Goal: Task Accomplishment & Management: Complete application form

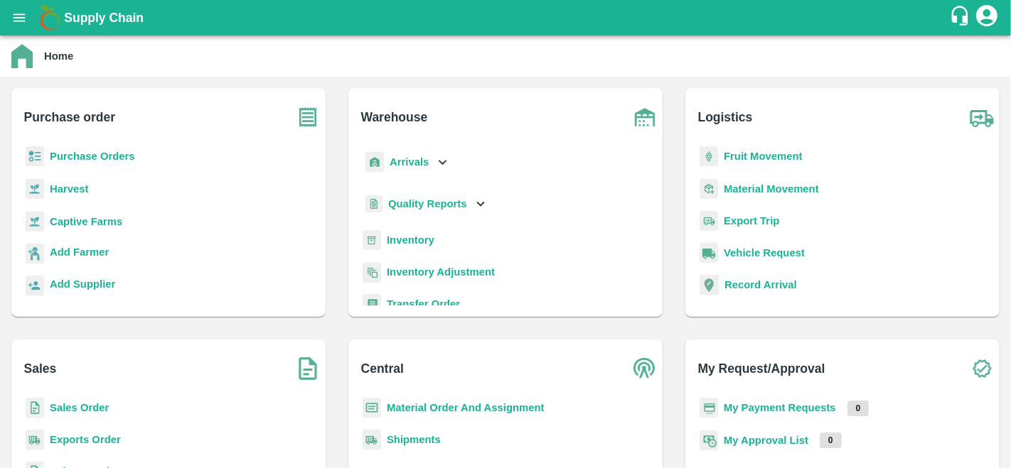
click at [98, 154] on b "Purchase Orders" at bounding box center [92, 156] width 85 height 11
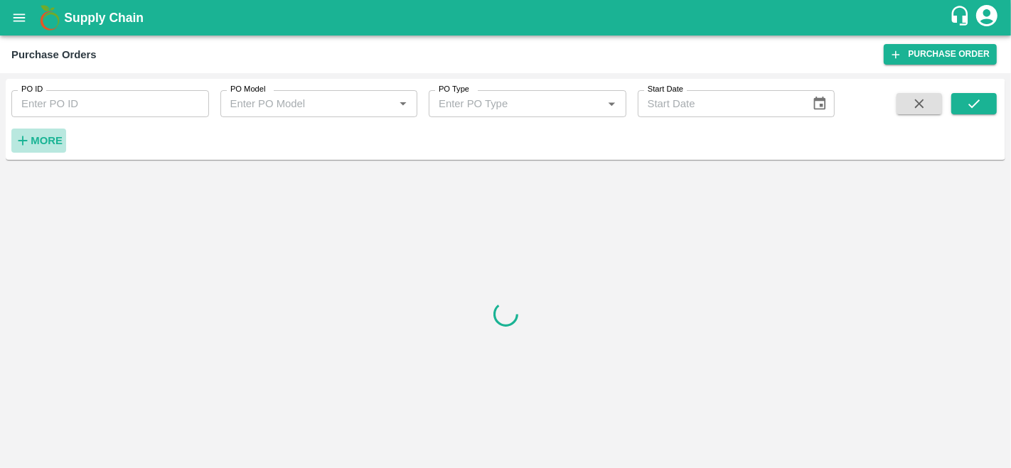
click at [43, 143] on strong "More" at bounding box center [47, 140] width 32 height 11
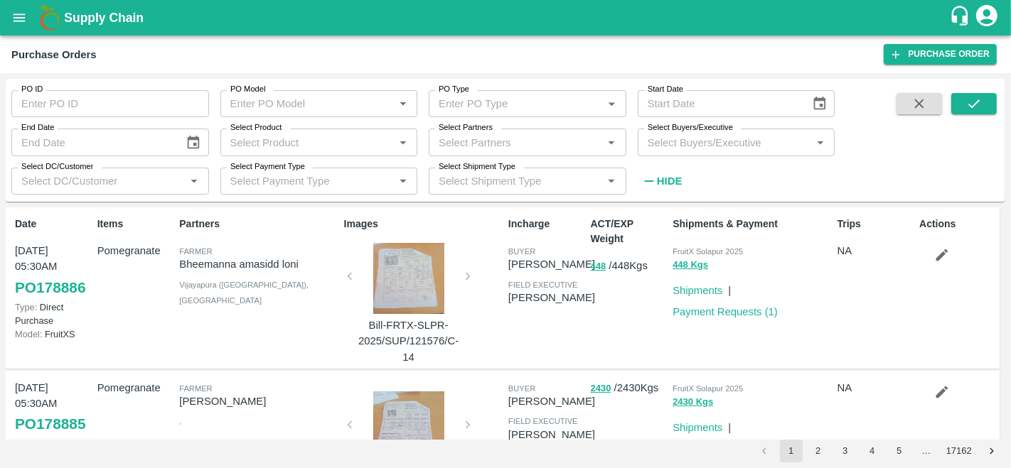
click at [49, 104] on input "PO ID" at bounding box center [110, 103] width 198 height 27
paste input "176611"
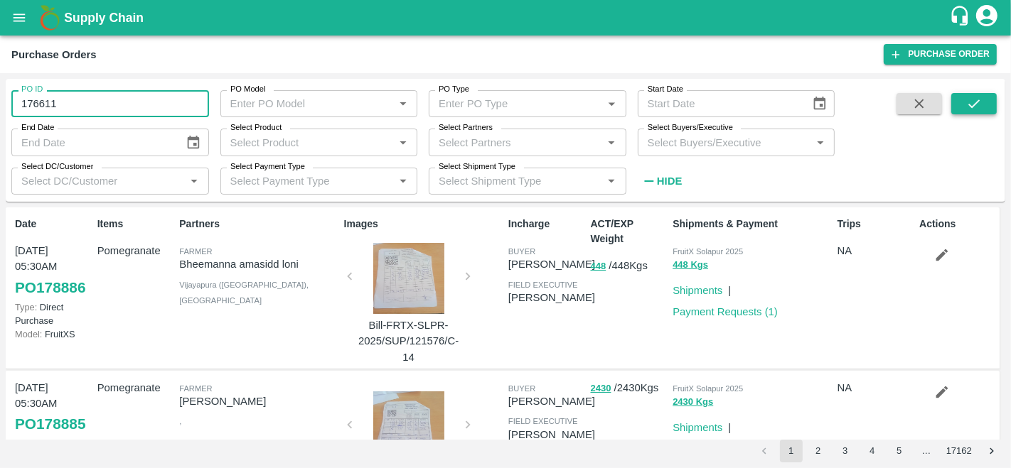
type input "176611"
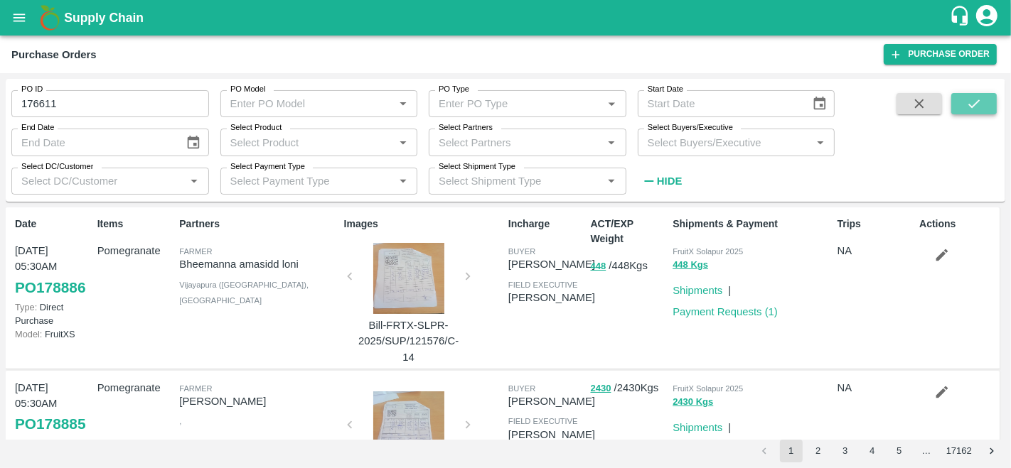
click at [979, 108] on icon "submit" at bounding box center [974, 104] width 16 height 16
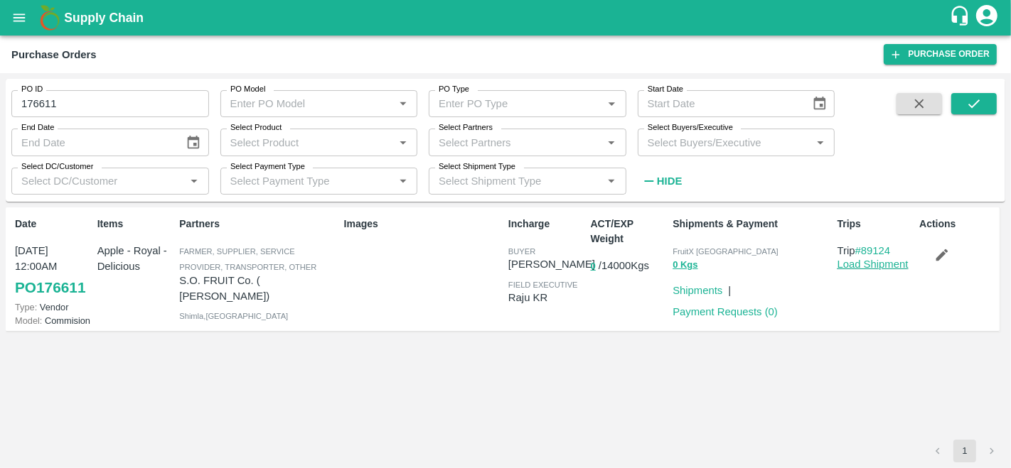
click at [857, 262] on link "Load Shipment" at bounding box center [872, 264] width 71 height 11
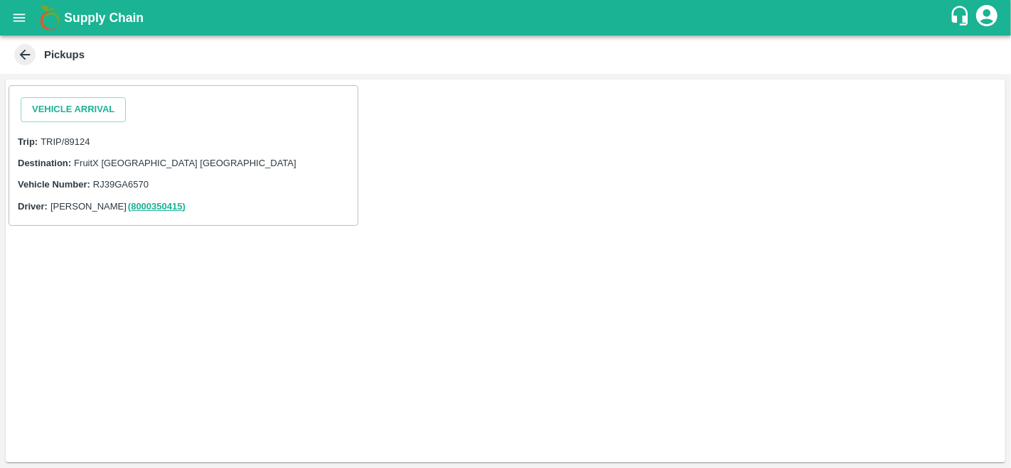
click at [30, 48] on icon at bounding box center [25, 55] width 16 height 16
click at [31, 50] on icon at bounding box center [25, 55] width 16 height 16
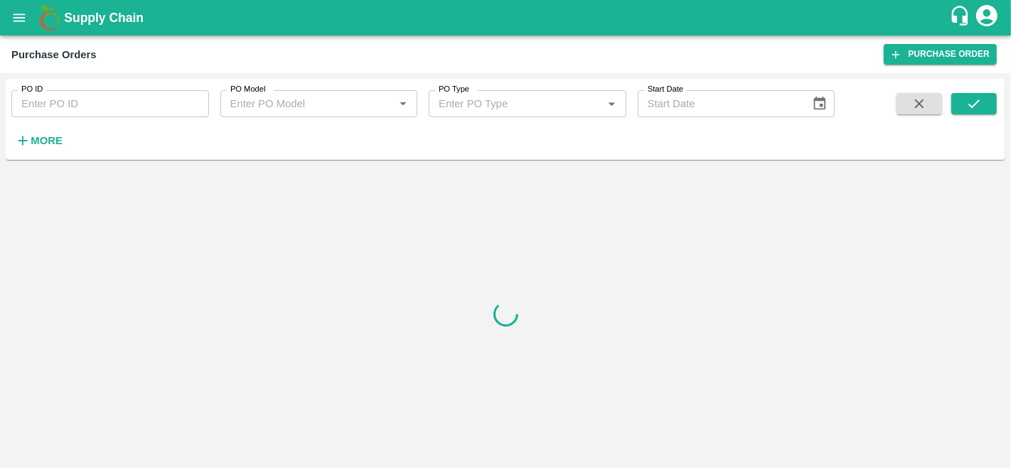
click at [52, 102] on input "PO ID" at bounding box center [110, 103] width 198 height 27
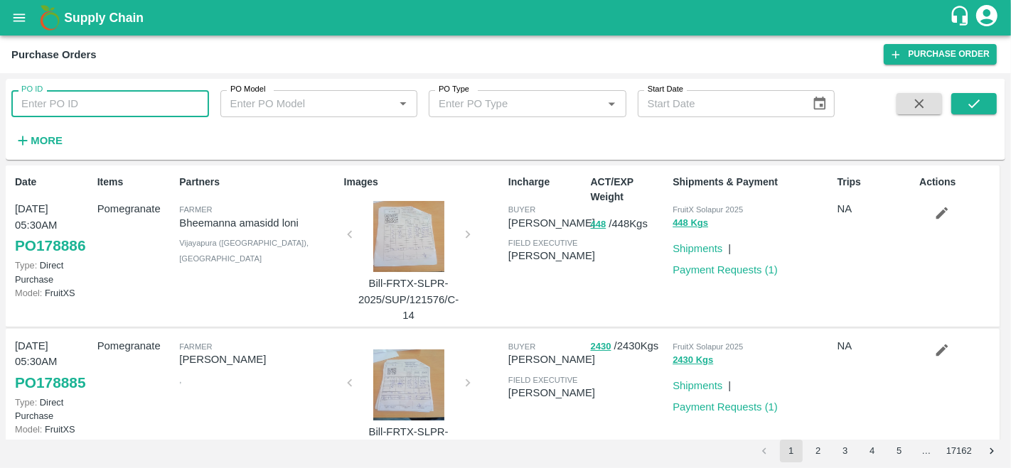
click at [53, 108] on input "PO ID" at bounding box center [110, 103] width 198 height 27
paste input "176611"
type input "176611"
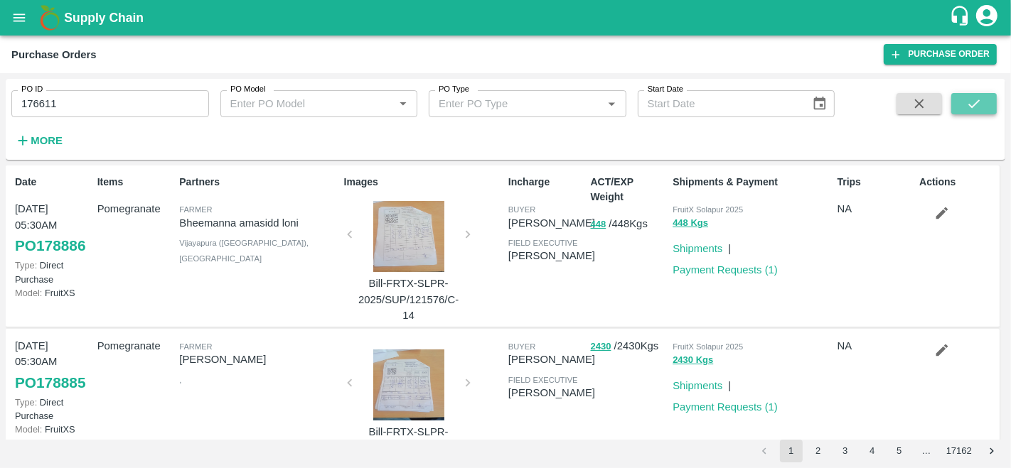
click at [962, 105] on button "submit" at bounding box center [973, 103] width 45 height 21
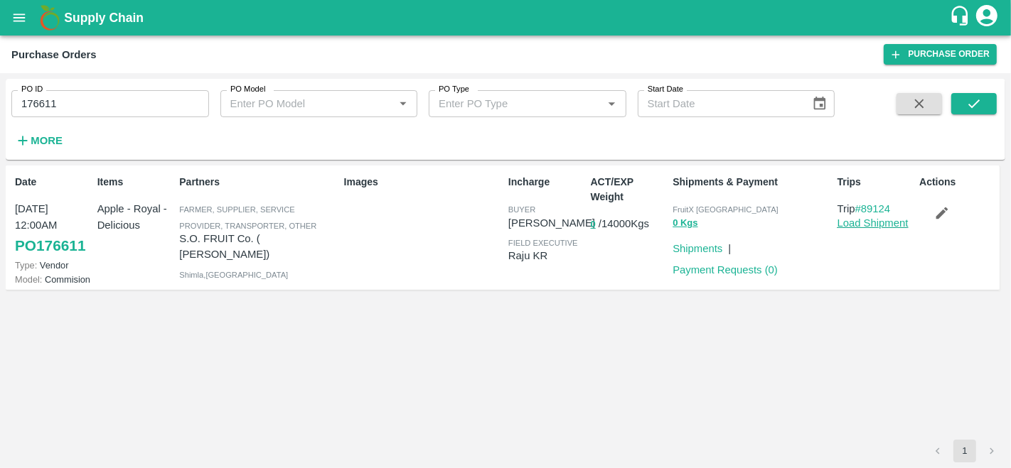
click at [870, 220] on link "Load Shipment" at bounding box center [872, 223] width 71 height 11
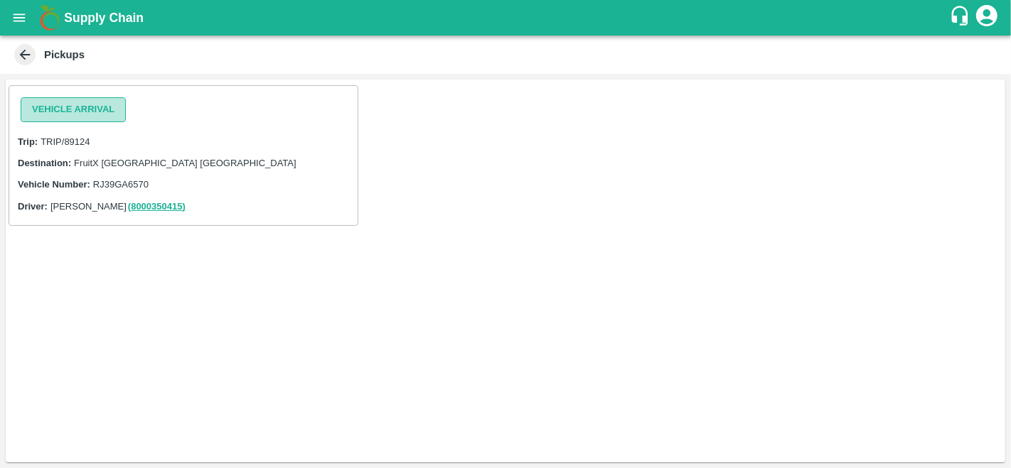
click at [85, 119] on button "Vehicle Arrival" at bounding box center [73, 109] width 105 height 25
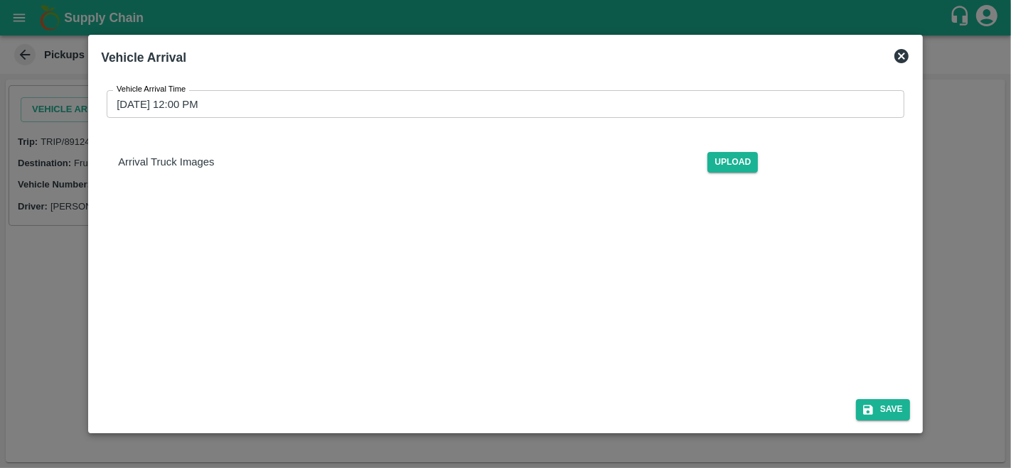
click at [879, 399] on div "Save" at bounding box center [505, 407] width 820 height 38
click at [884, 410] on button "Save" at bounding box center [883, 410] width 54 height 21
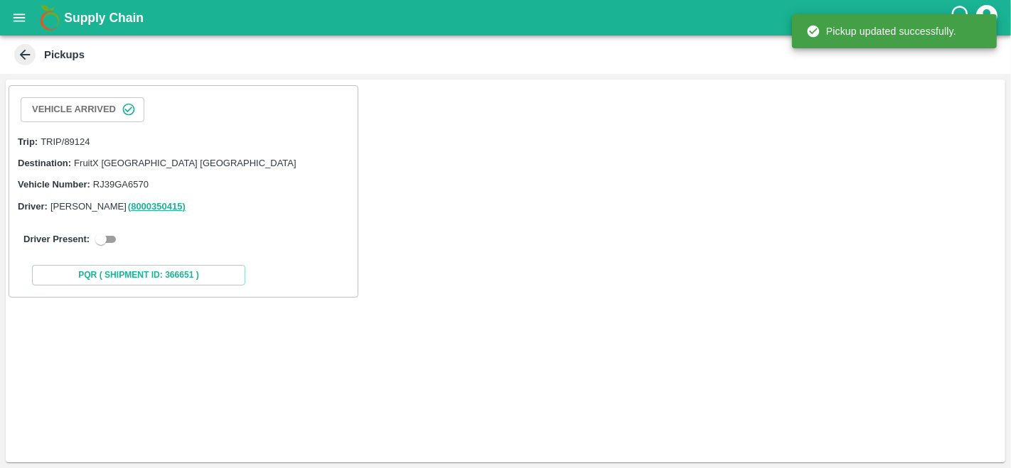
click at [109, 236] on input "checkbox" at bounding box center [100, 239] width 51 height 17
checkbox input "true"
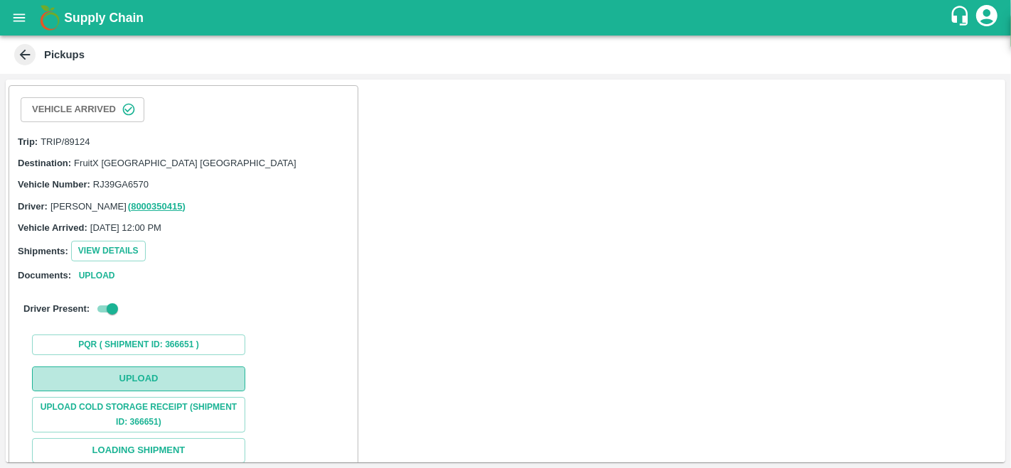
click at [107, 380] on button "Upload" at bounding box center [138, 379] width 213 height 25
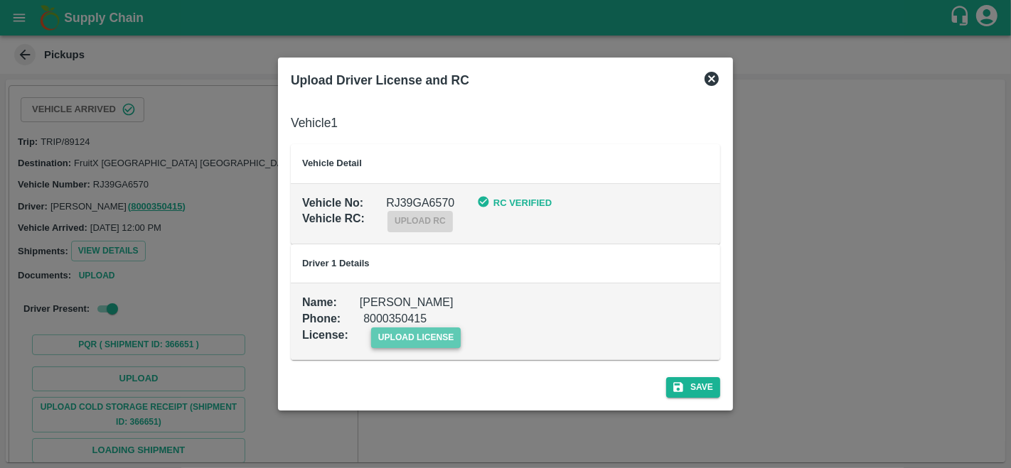
click at [438, 330] on span "upload license" at bounding box center [416, 338] width 90 height 21
click at [0, 0] on input "upload license" at bounding box center [0, 0] width 0 height 0
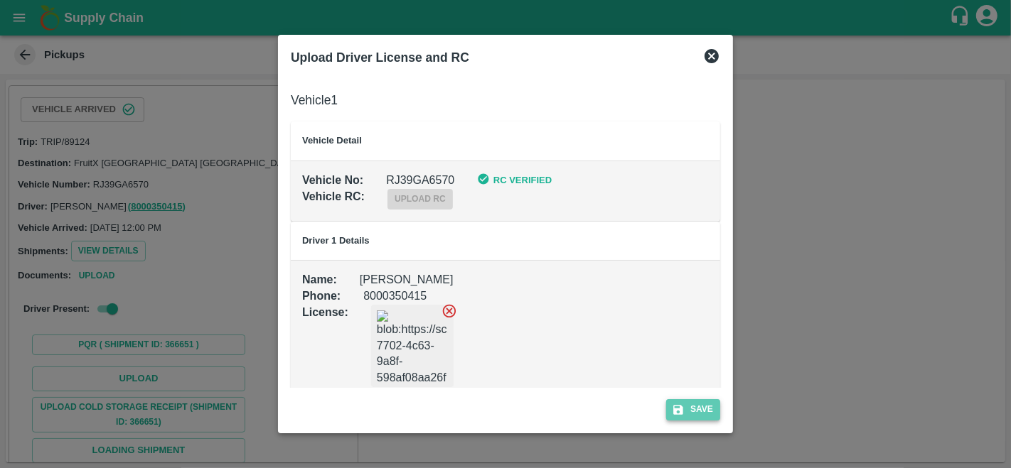
click at [700, 407] on button "Save" at bounding box center [693, 410] width 54 height 21
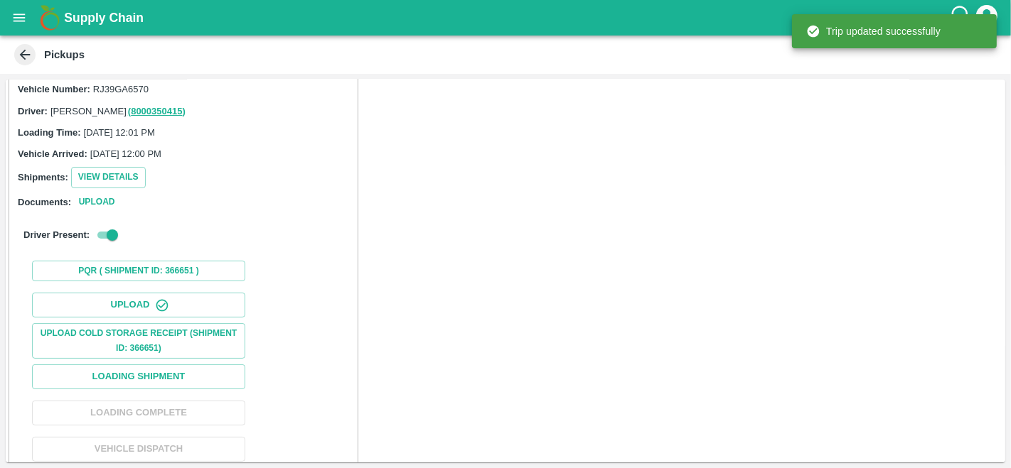
scroll to position [144, 0]
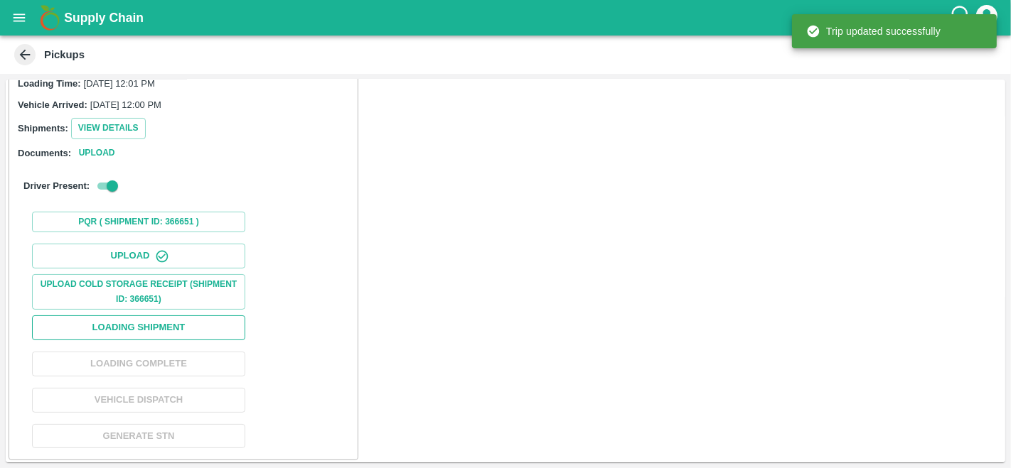
click at [176, 316] on button "Loading Shipment" at bounding box center [138, 328] width 213 height 25
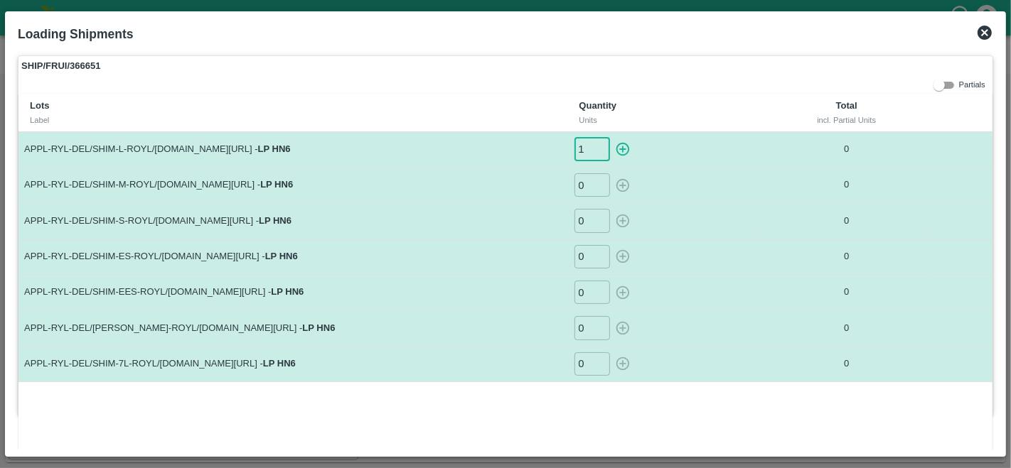
type input "1"
click at [595, 149] on input "1" at bounding box center [592, 149] width 36 height 23
click at [579, 147] on input "1" at bounding box center [592, 149] width 36 height 23
click at [621, 149] on icon "button" at bounding box center [623, 150] width 14 height 14
type input "0"
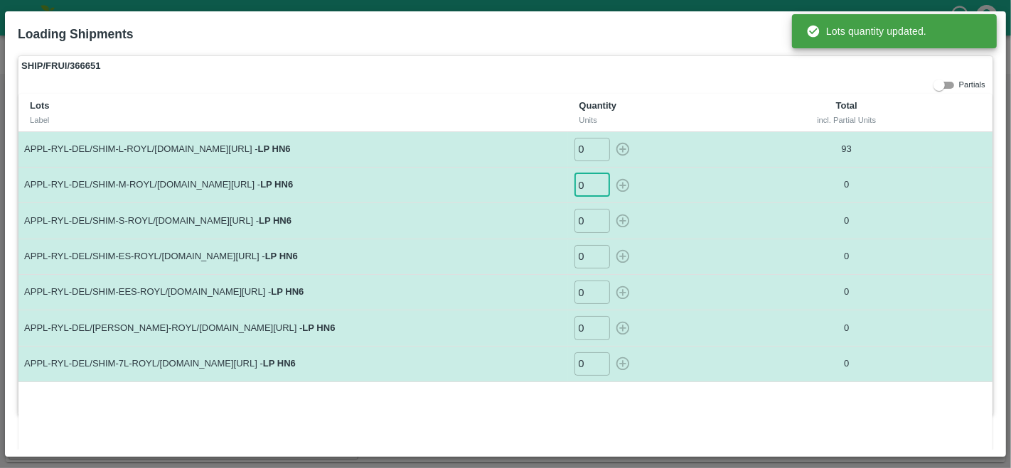
click at [583, 186] on input "0" at bounding box center [592, 184] width 36 height 23
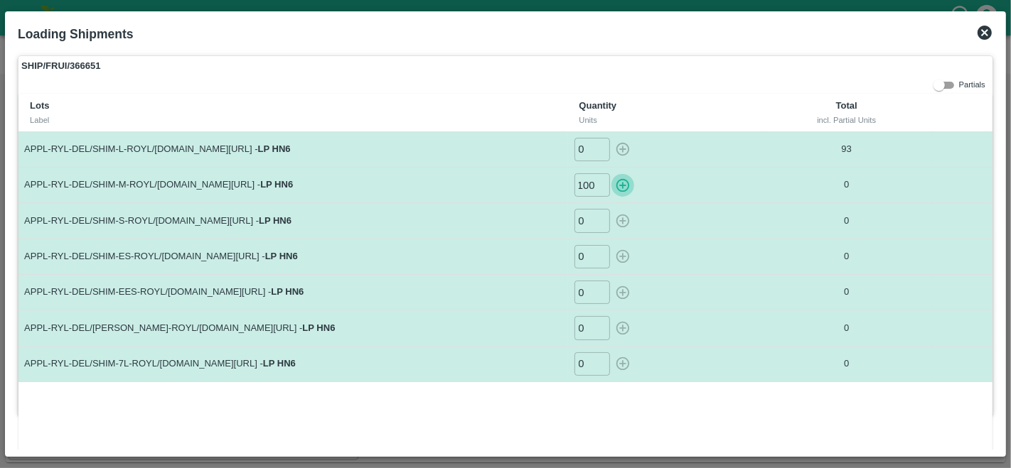
scroll to position [0, 0]
click at [621, 185] on icon "button" at bounding box center [623, 185] width 14 height 14
type input "0"
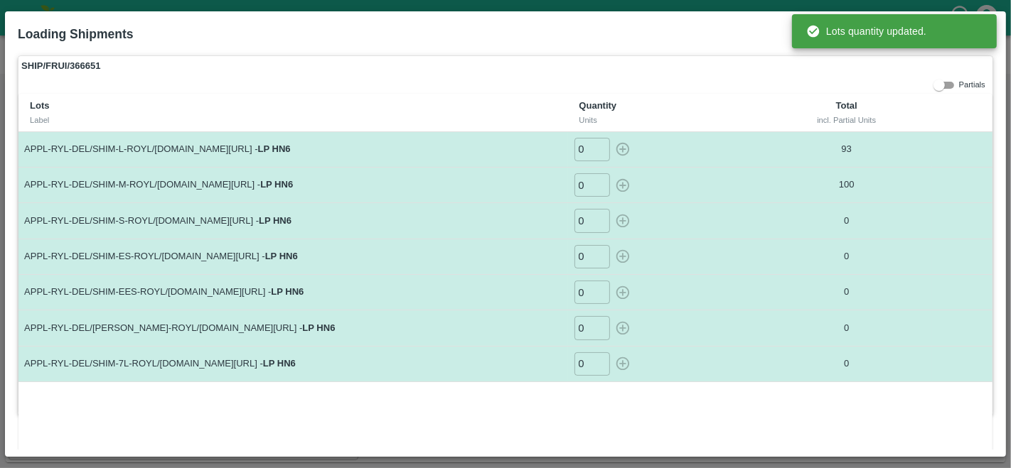
click at [588, 220] on input "0" at bounding box center [592, 220] width 36 height 23
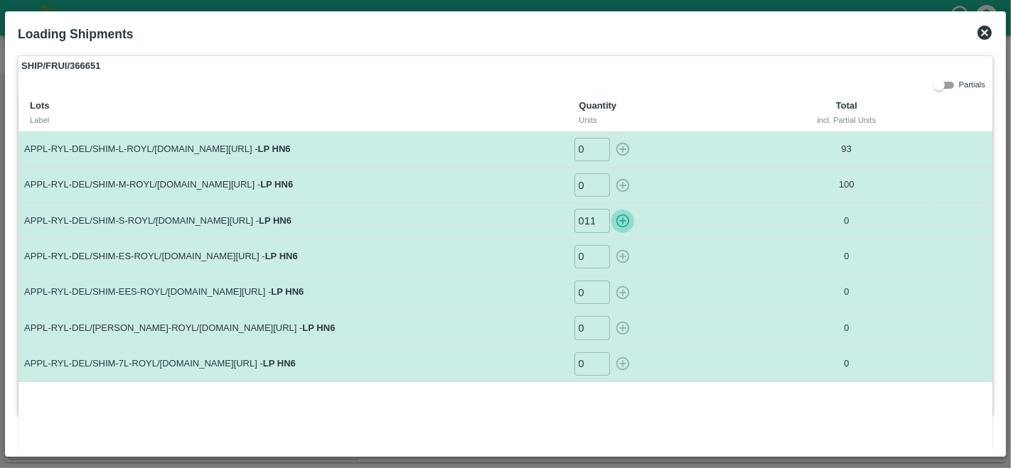
click at [624, 216] on icon "button" at bounding box center [623, 221] width 16 height 16
type input "0"
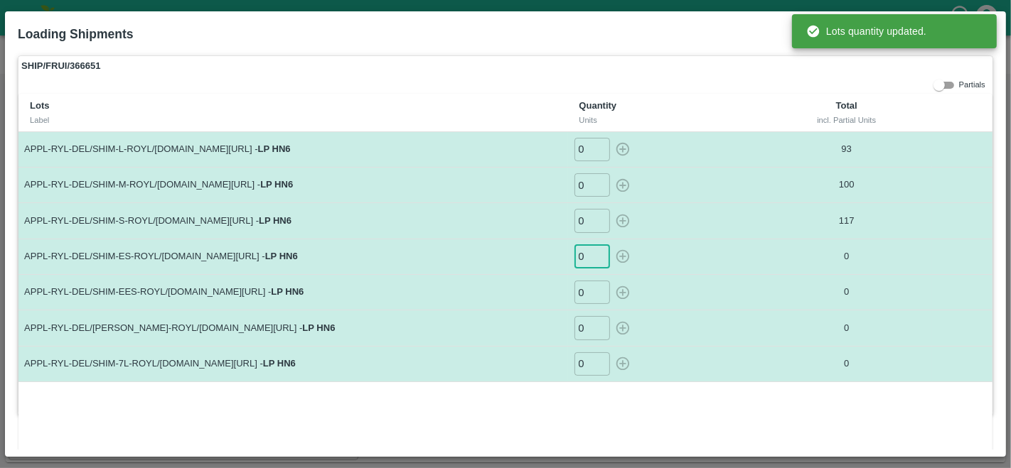
click at [586, 257] on input "0" at bounding box center [592, 256] width 36 height 23
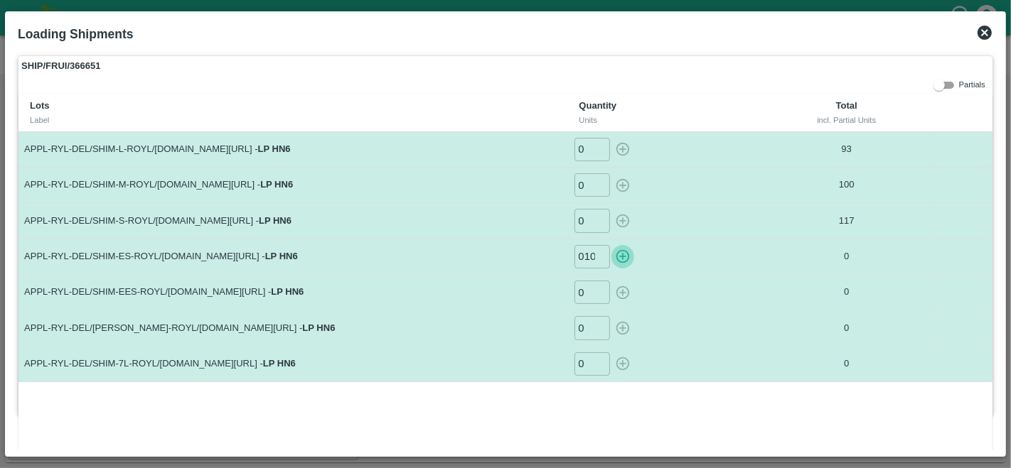
click at [621, 255] on icon "button" at bounding box center [623, 257] width 14 height 14
type input "0"
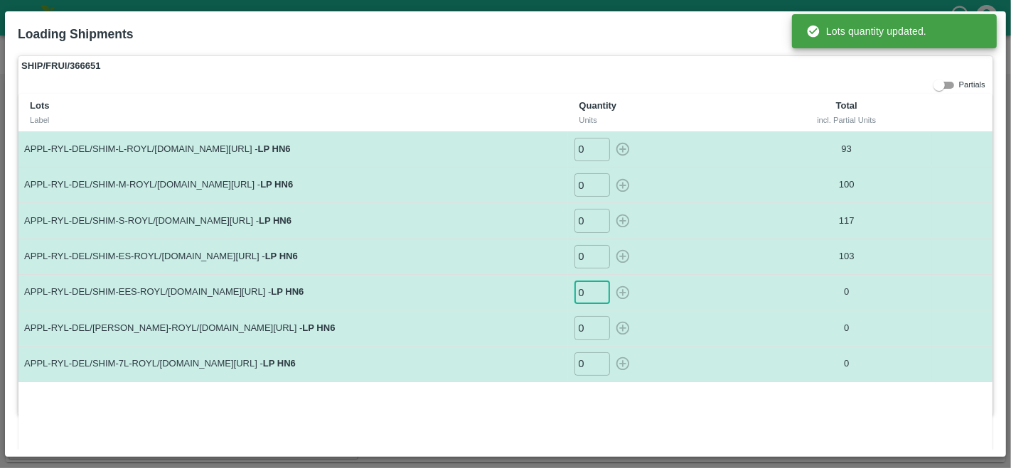
click at [591, 291] on input "0" at bounding box center [592, 292] width 36 height 23
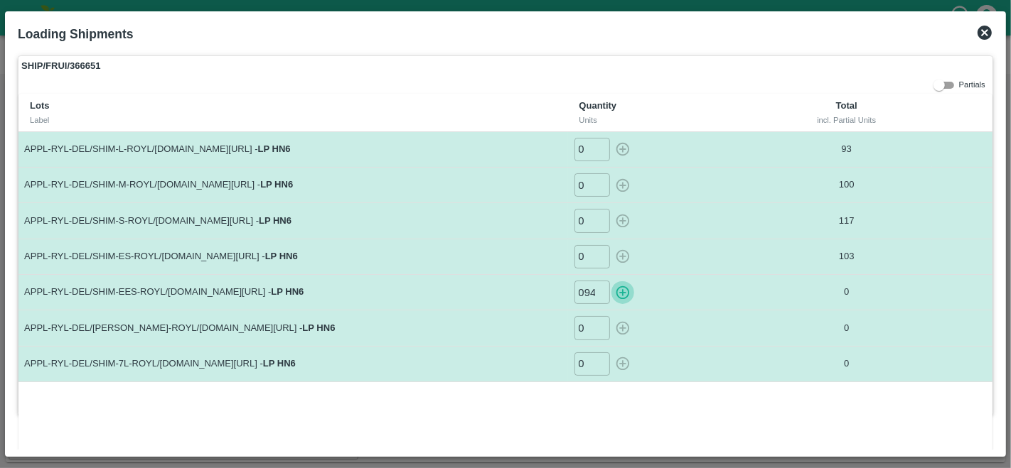
click at [619, 291] on icon "button" at bounding box center [623, 293] width 14 height 14
type input "0"
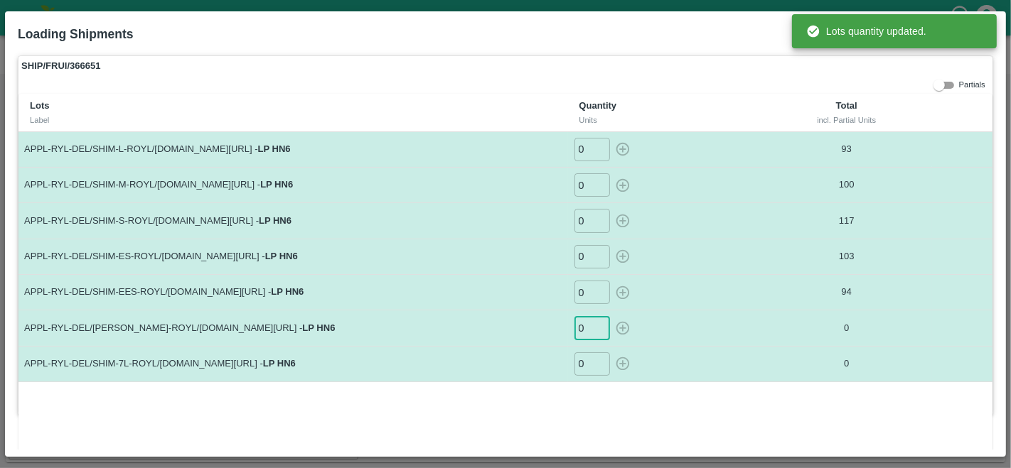
click at [584, 334] on input "0" at bounding box center [592, 327] width 36 height 23
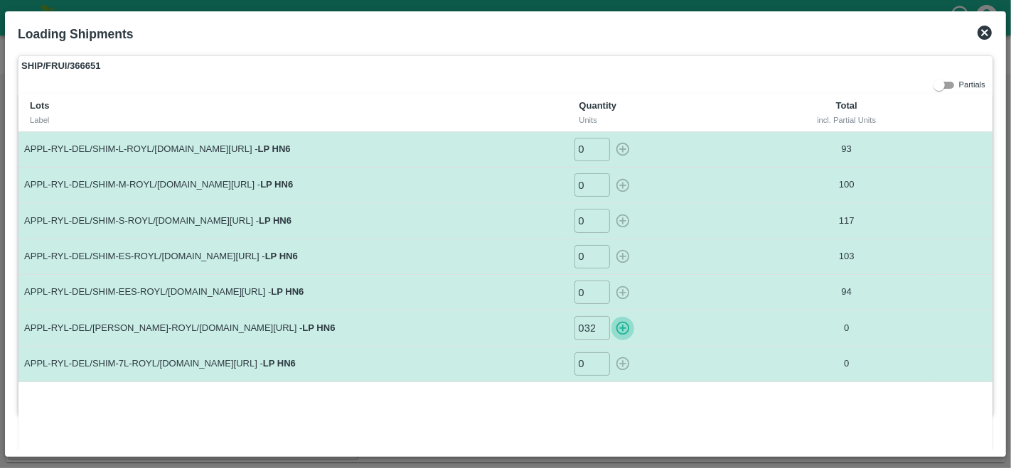
click at [618, 325] on icon "button" at bounding box center [623, 329] width 16 height 16
type input "0"
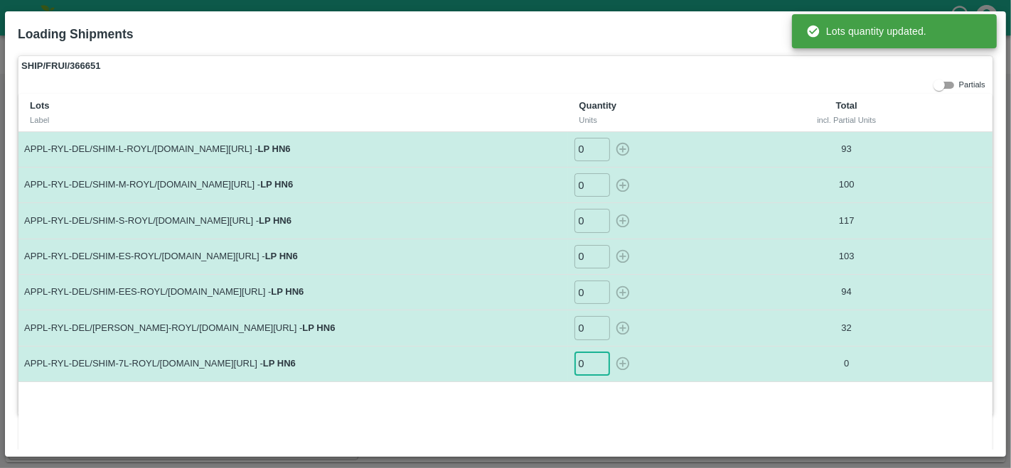
click at [586, 368] on input "0" at bounding box center [592, 364] width 36 height 23
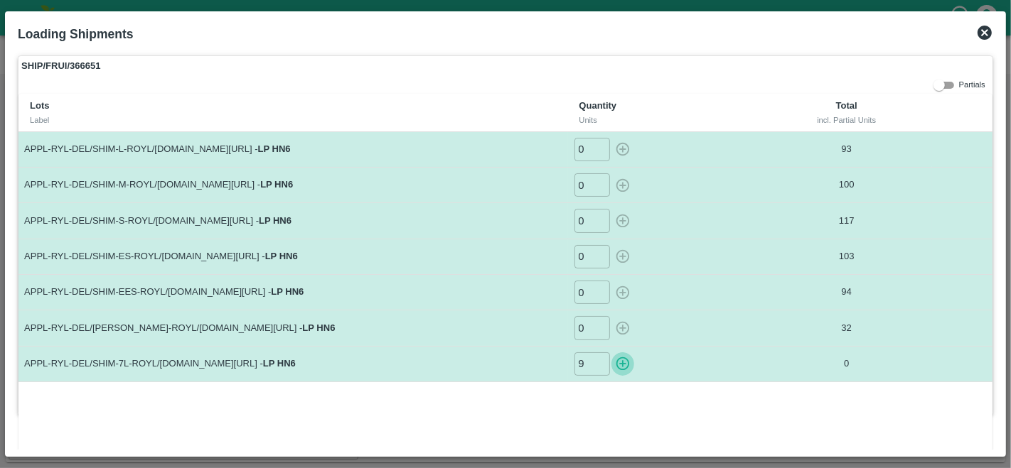
click at [621, 364] on icon "button" at bounding box center [623, 364] width 16 height 16
type input "0"
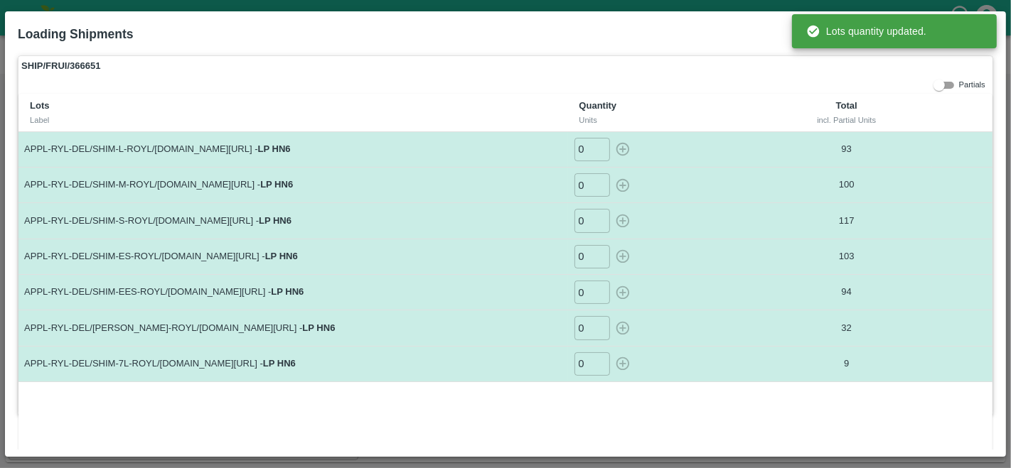
click at [744, 402] on div "Lots Label Quantity Units Total incl. Partial Units APPL-RYL-DEL/SHIM-L-ROYL/[D…" at bounding box center [505, 273] width 974 height 358
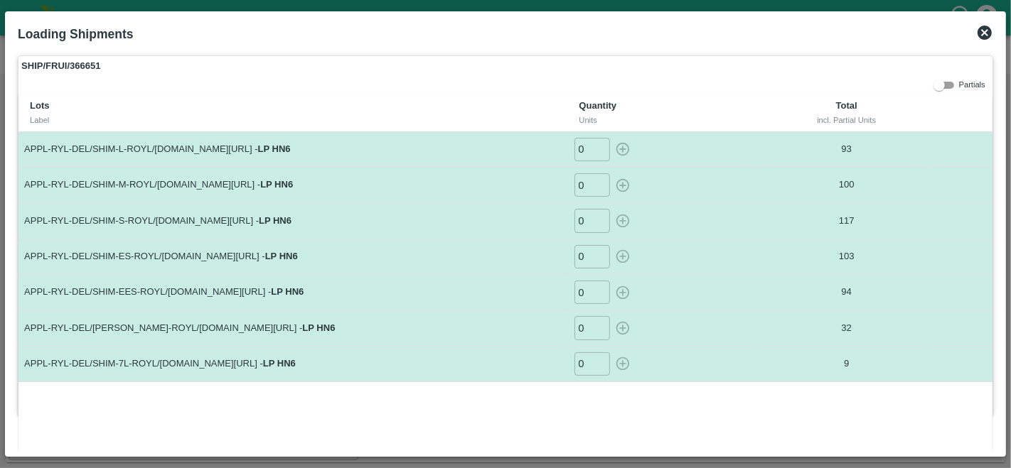
click at [983, 37] on icon at bounding box center [984, 33] width 14 height 14
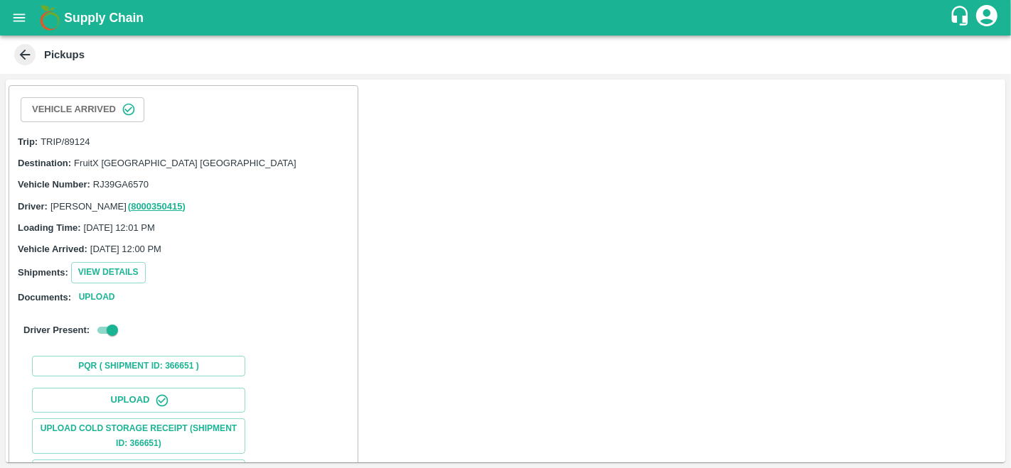
scroll to position [144, 0]
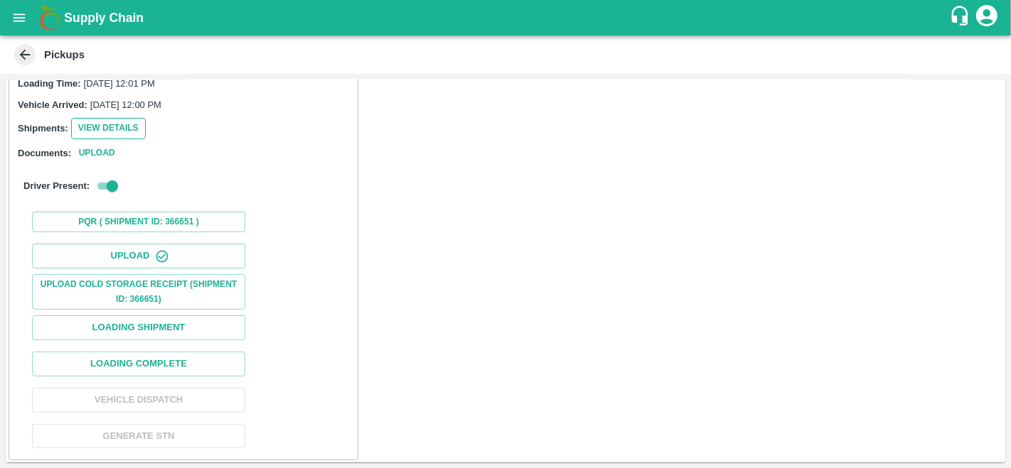
click at [109, 127] on button "View Details" at bounding box center [108, 128] width 75 height 21
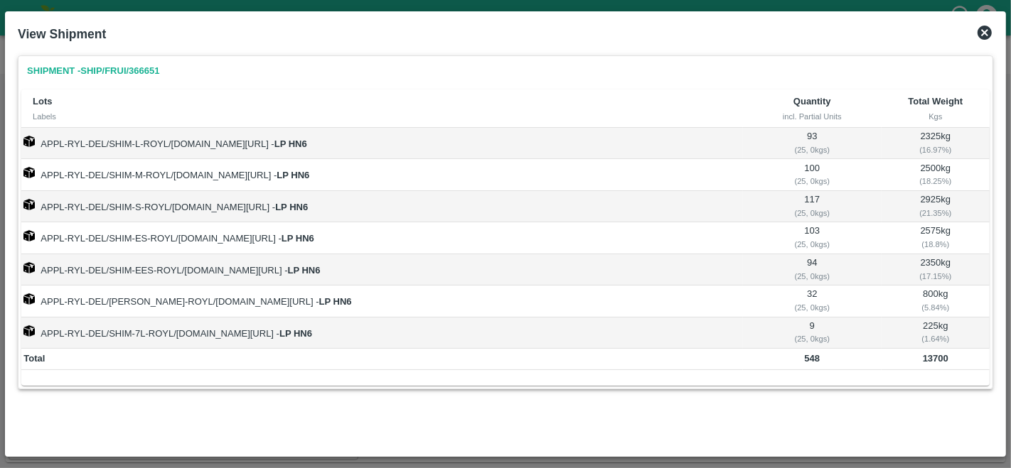
click at [984, 36] on icon at bounding box center [984, 33] width 14 height 14
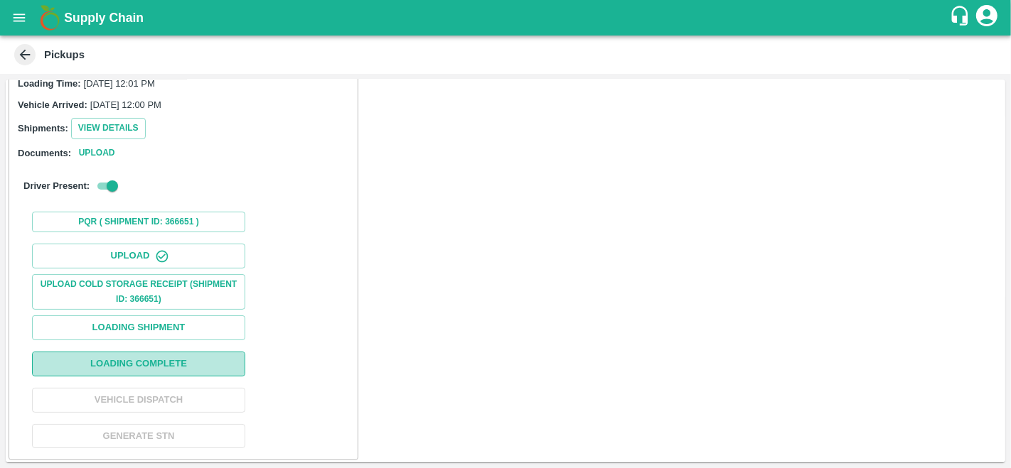
click at [122, 365] on button "Loading Complete" at bounding box center [138, 364] width 213 height 25
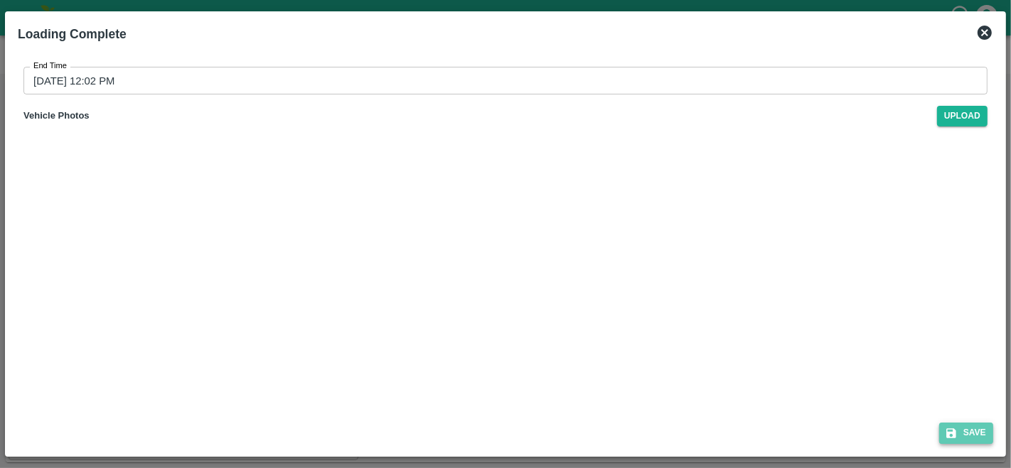
click at [953, 431] on icon "submit" at bounding box center [951, 433] width 13 height 13
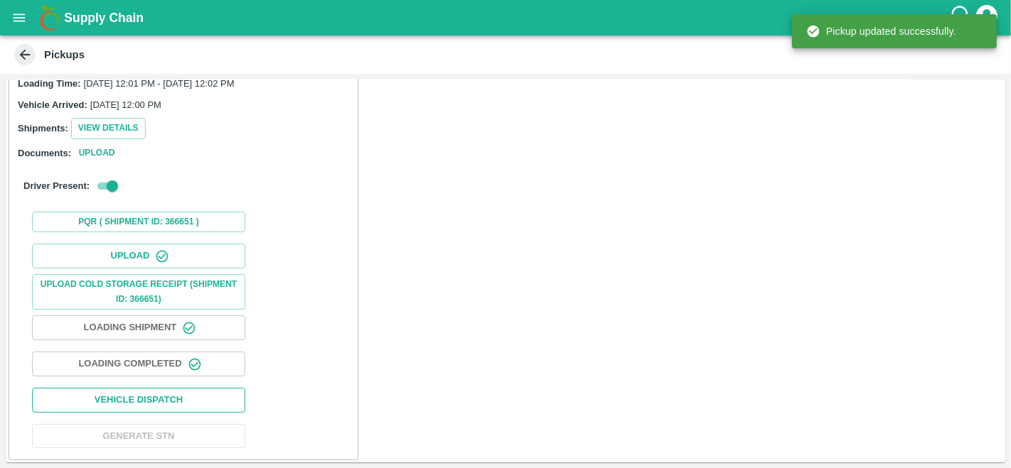
click at [169, 395] on button "Vehicle Dispatch" at bounding box center [138, 400] width 213 height 25
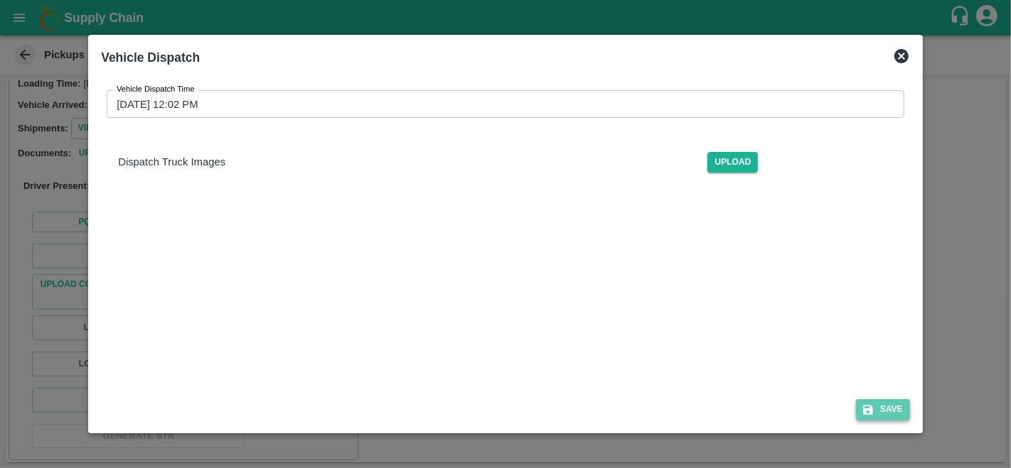
click at [887, 409] on button "Save" at bounding box center [883, 410] width 54 height 21
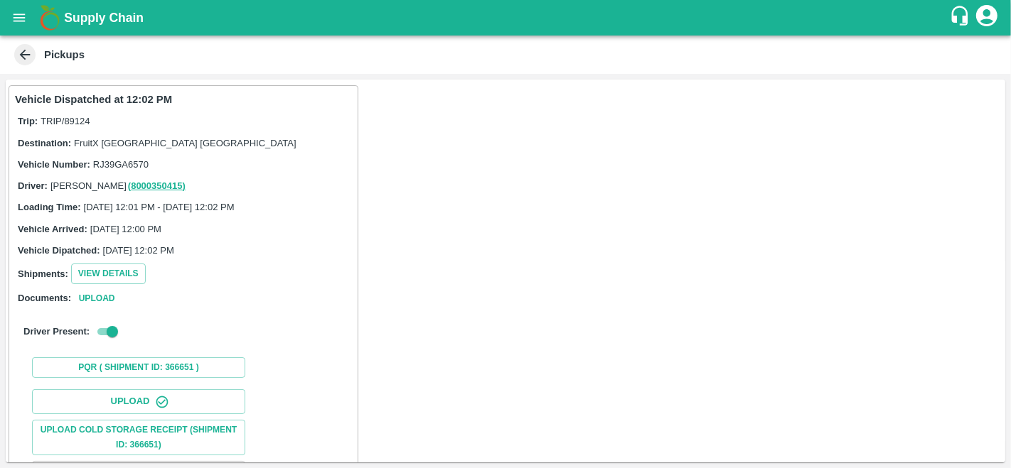
scroll to position [146, 0]
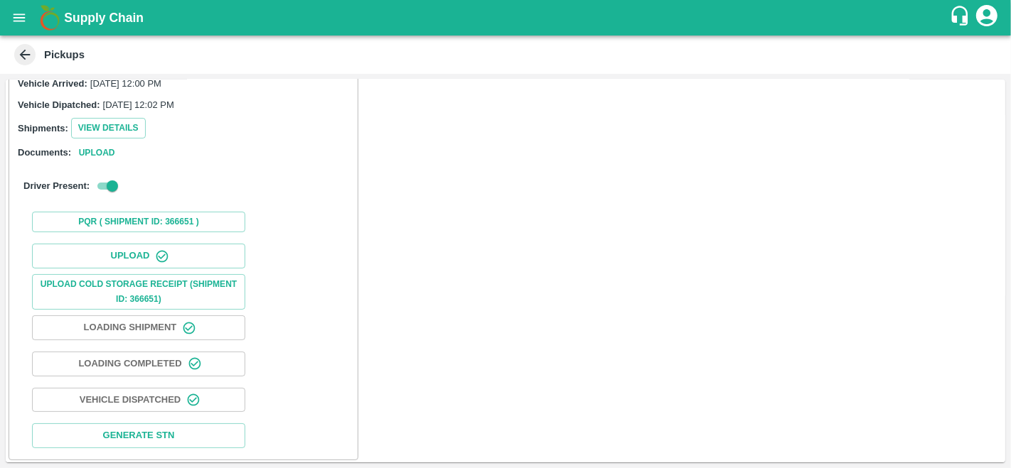
click at [16, 19] on icon "open drawer" at bounding box center [19, 18] width 16 height 16
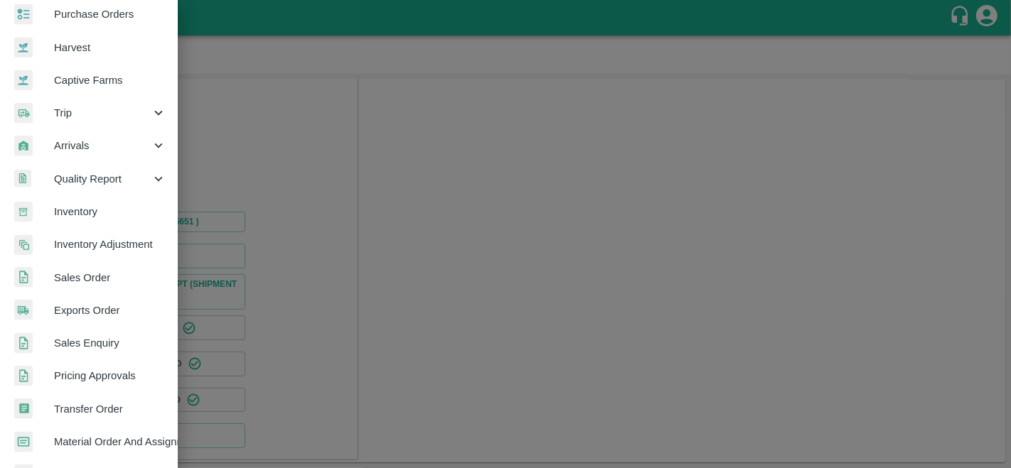
scroll to position [77, 0]
click at [109, 339] on span "Sales Enquiry" at bounding box center [110, 344] width 112 height 16
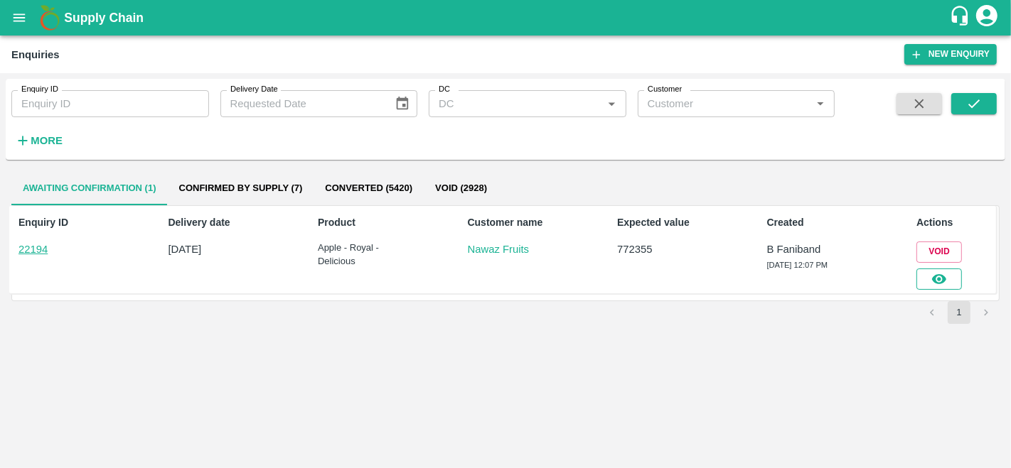
click at [939, 287] on button "button" at bounding box center [938, 279] width 45 height 21
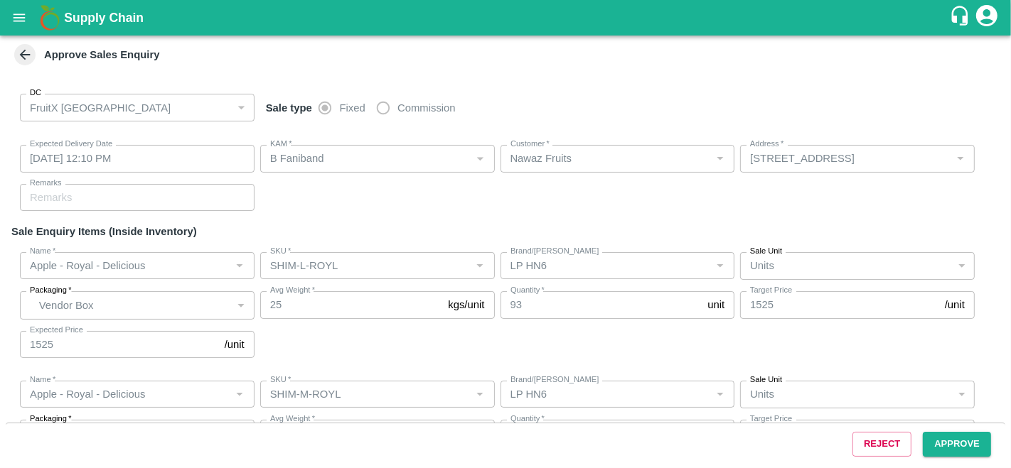
type input "[DATE] 12:10 PM"
type input "B Faniband"
type input "Nawaz Fruits"
type input "[STREET_ADDRESS]"
type input "Apple - Royal - Delicious"
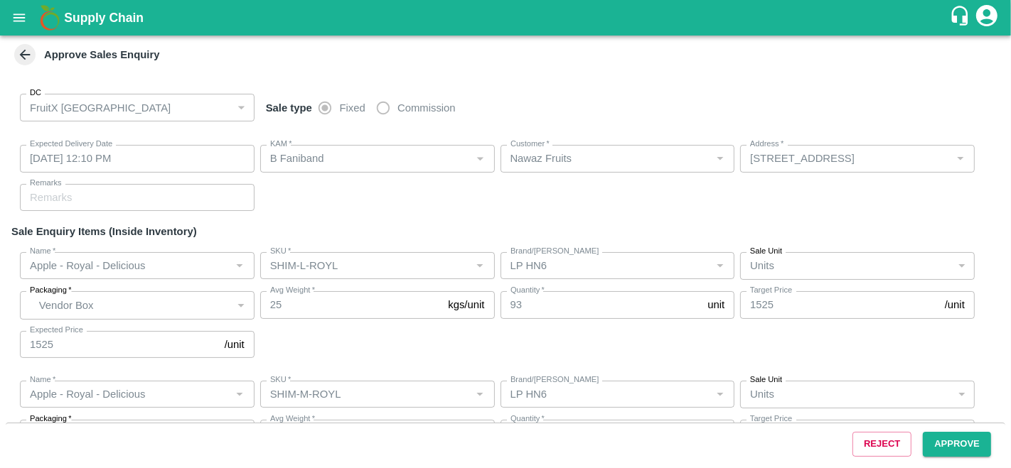
type input "SHIM-L-ROYL"
type input "LP HN6"
type input "Apple - Royal - Delicious"
type input "SHIM-M-ROYL"
type input "LP HN6"
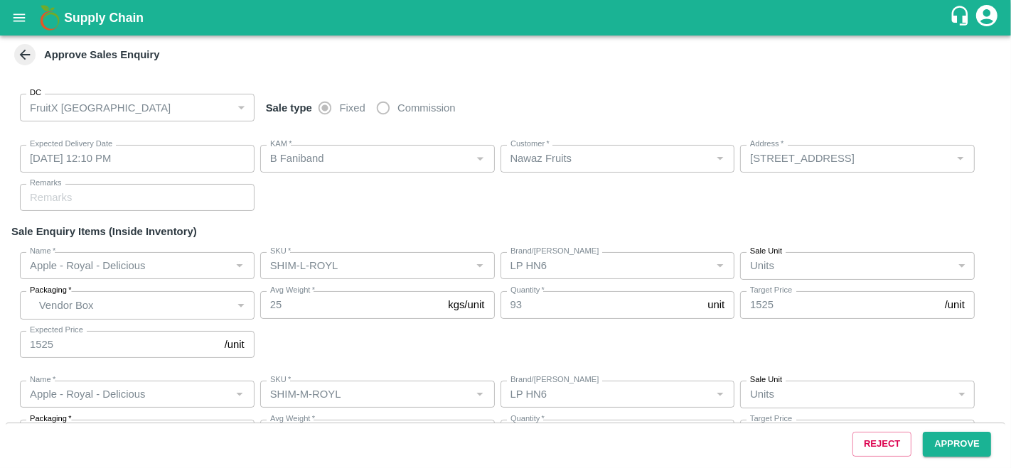
type input "Apple - Royal - Delicious"
type input "SHIM-S-ROYL"
type input "LP HN6"
type input "Apple - Royal - Delicious"
type input "SHIM-ES-ROYL"
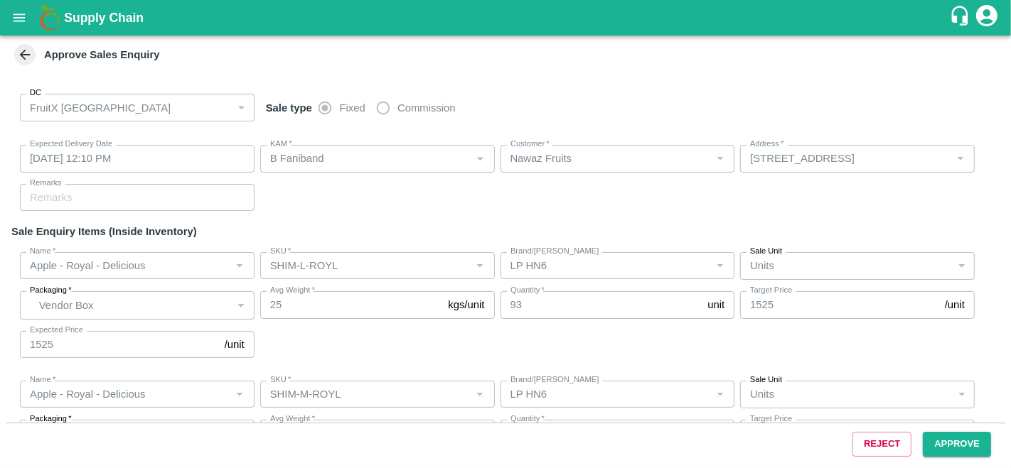
type input "LP HN6"
type input "Apple - Royal - Delicious"
type input "SHIM-EES-ROYL"
type input "LP HN6"
type input "Apple - Royal - Delicious"
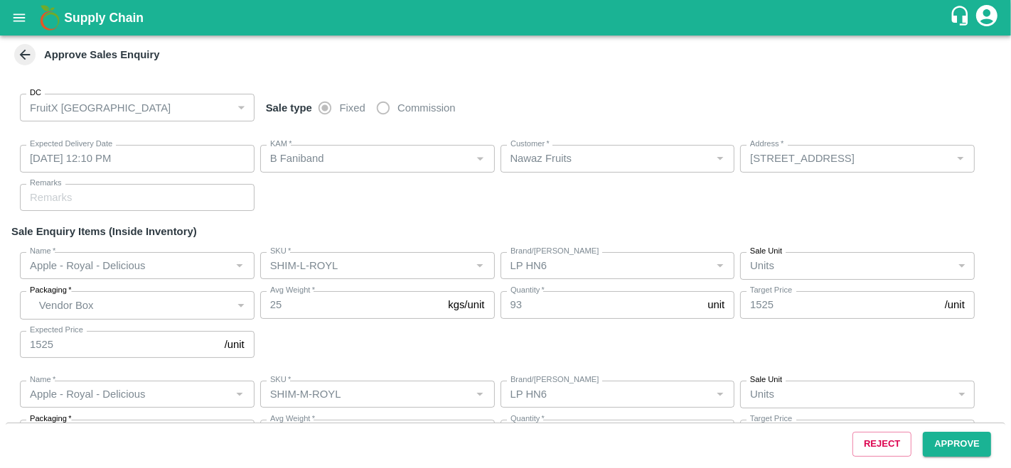
type input "[PERSON_NAME]"
type input "LP HN6"
type input "Apple - Royal - Delicious"
type input "SHIM-7L-ROYL"
type input "LP HN6"
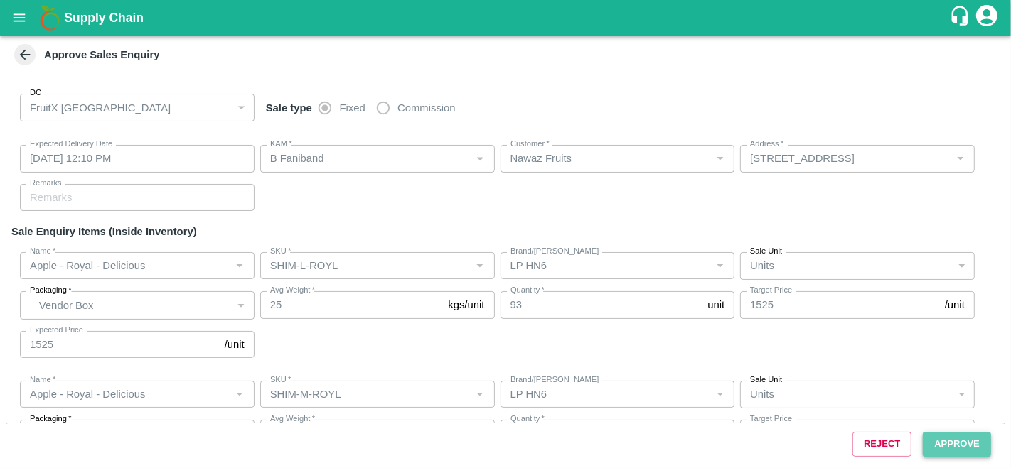
click at [958, 442] on button "Approve" at bounding box center [957, 444] width 68 height 25
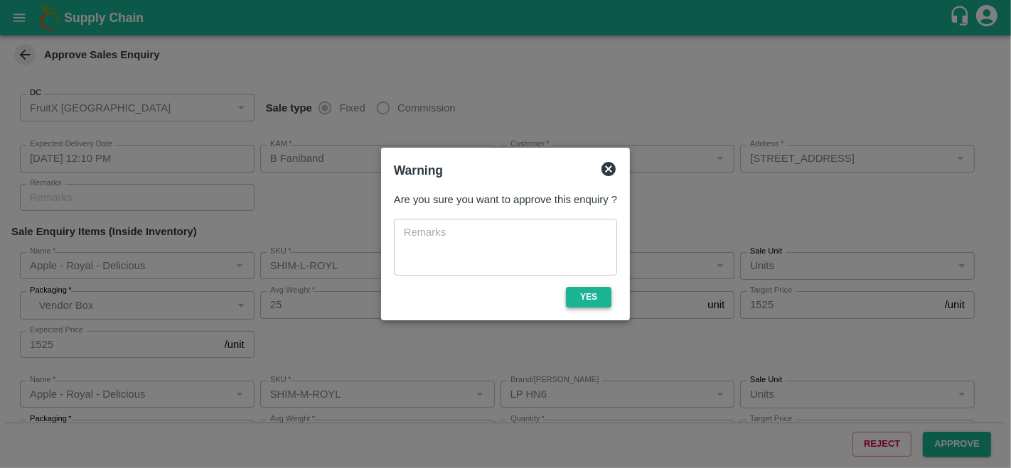
click at [584, 296] on button "Yes" at bounding box center [588, 297] width 45 height 21
